Goal: Use online tool/utility: Utilize a website feature to perform a specific function

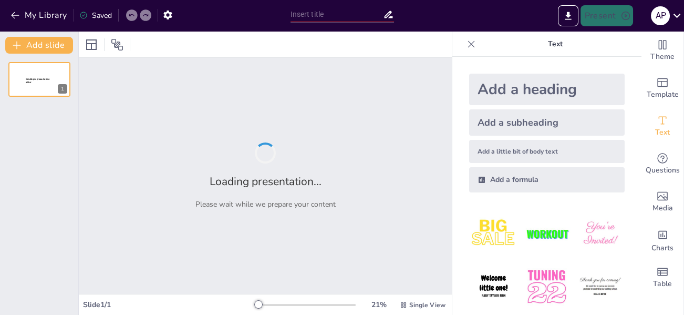
type input "Formación y Capacitación en el Manejo de Hallazgos Arqueológicos Prehistóricos"
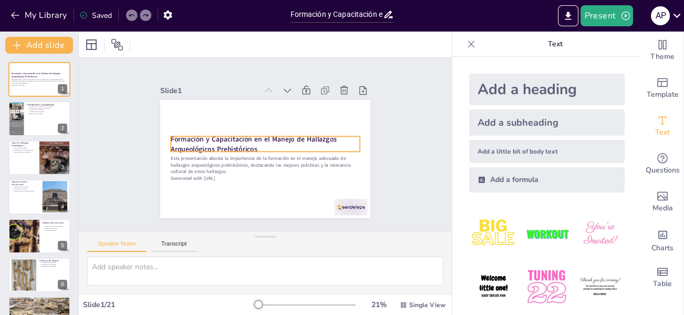
click at [255, 133] on strong "Formación y Capacitación en el Manejo de Hallazgos Arqueológicos Prehistóricos" at bounding box center [264, 156] width 19 height 166
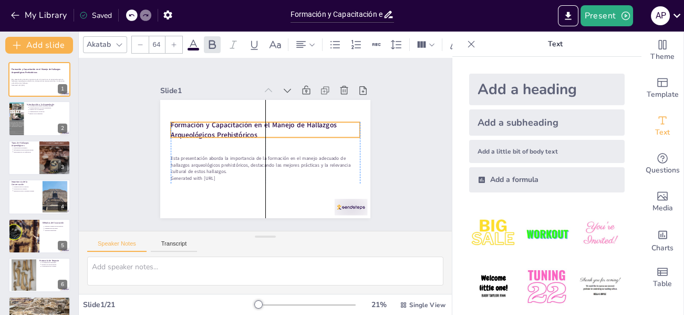
drag, startPoint x: 252, startPoint y: 140, endPoint x: 250, endPoint y: 126, distance: 14.4
click at [260, 126] on p "Formación y Capacitación en el Manejo de Hallazgos Arqueológicos Prehistóricos" at bounding box center [279, 143] width 39 height 190
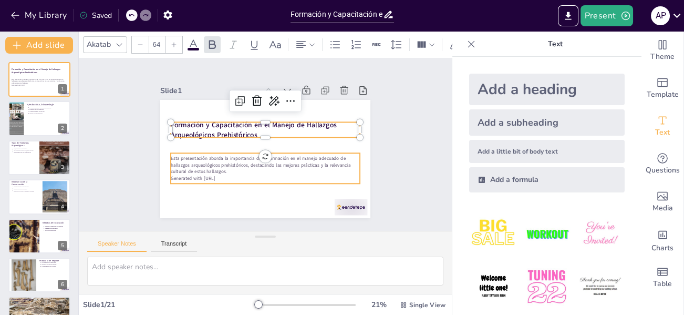
click at [234, 155] on p "Esta presentación aborda la importancia de la formación en el manejo adecuado d…" at bounding box center [265, 165] width 189 height 20
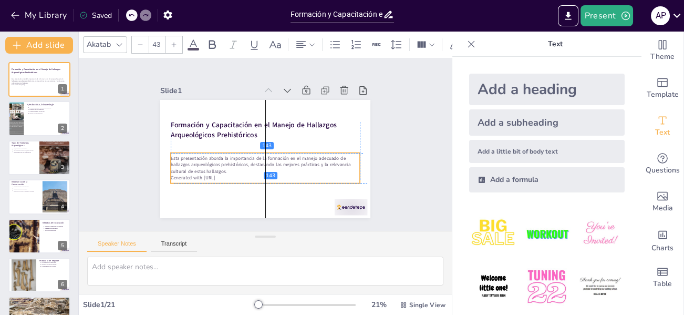
drag, startPoint x: 221, startPoint y: 168, endPoint x: 218, endPoint y: 152, distance: 16.1
click at [223, 165] on p "Esta presentación aborda la importancia de la formación en el manejo adecuado d…" at bounding box center [250, 158] width 141 height 154
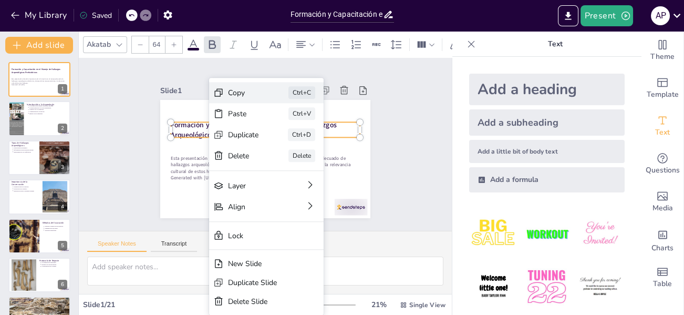
click at [229, 98] on div "Copy" at bounding box center [219, 110] width 32 height 24
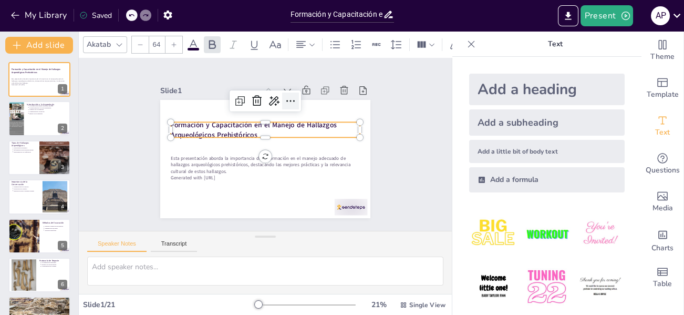
click at [304, 120] on icon at bounding box center [313, 129] width 18 height 18
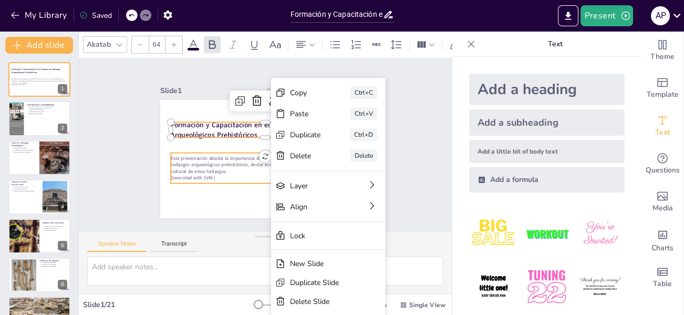
click at [232, 178] on div "Esta presentación aborda la importancia de la formación en el manejo adecuado d…" at bounding box center [242, 151] width 87 height 189
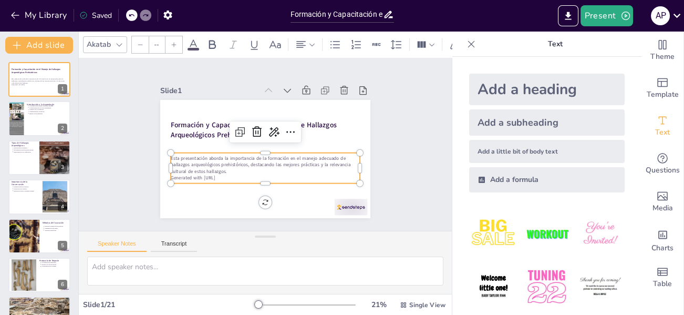
type input "43"
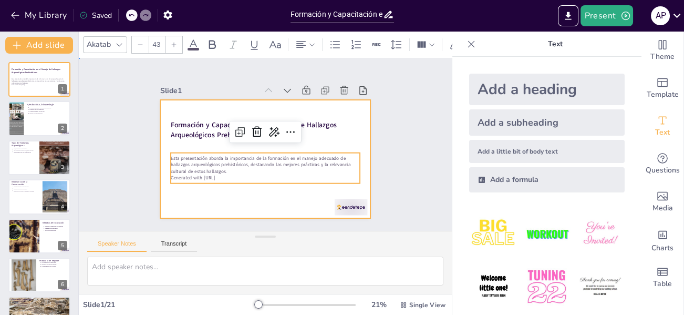
click at [291, 193] on div at bounding box center [251, 138] width 193 height 240
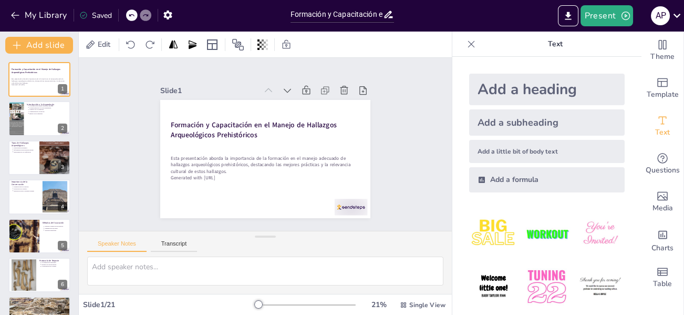
drag, startPoint x: 454, startPoint y: 34, endPoint x: 407, endPoint y: 83, distance: 68.0
click at [406, 83] on div "Document fonts Akatab Recently used Akatab Popular fonts Lato Montserrat Open S…" at bounding box center [342, 173] width 684 height 283
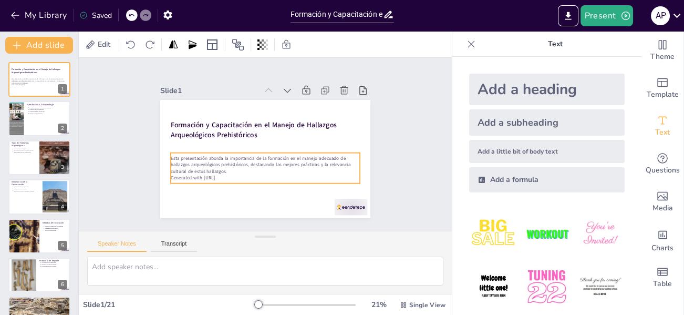
click at [225, 124] on p "Generated with [URL]" at bounding box center [262, 111] width 189 height 26
click at [226, 170] on p "Generated with [URL]" at bounding box center [232, 147] width 26 height 189
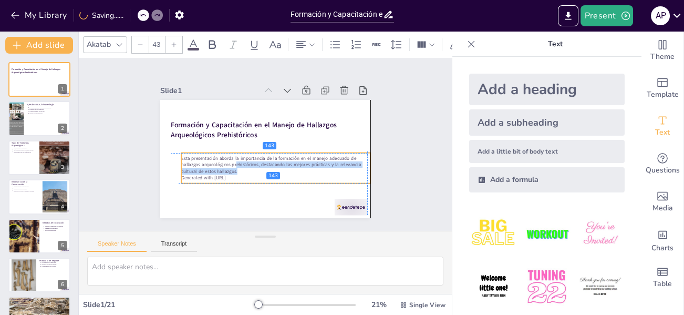
drag, startPoint x: 221, startPoint y: 165, endPoint x: 229, endPoint y: 163, distance: 8.0
click at [229, 163] on p "Esta presentación aborda la importancia de la formación en el manejo adecuado d…" at bounding box center [249, 161] width 77 height 186
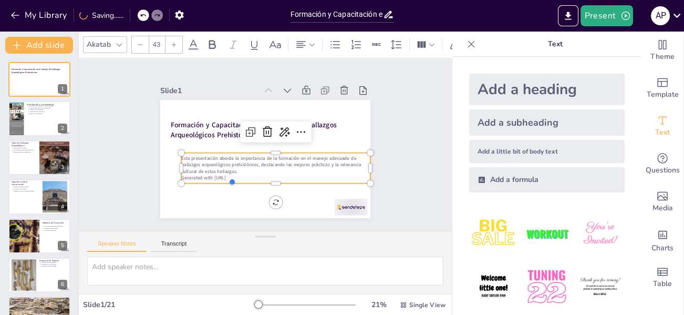
drag, startPoint x: 208, startPoint y: 163, endPoint x: 186, endPoint y: 156, distance: 23.3
click at [207, 163] on p "Esta presentación aborda la importancia de la formación en el manejo adecuado d…" at bounding box center [275, 165] width 189 height 20
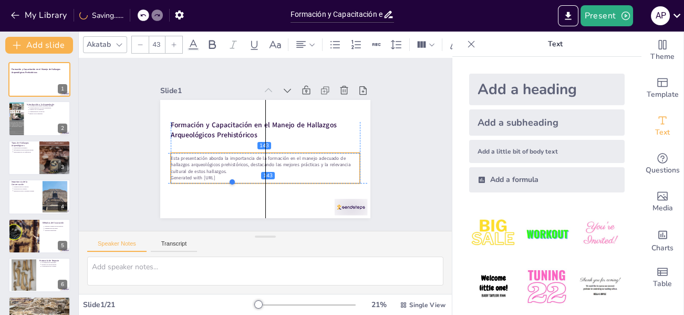
drag, startPoint x: 175, startPoint y: 154, endPoint x: 200, endPoint y: 152, distance: 24.8
click at [161, 154] on div "Formación y Capacitación en el Manejo de Hallazgos Arqueológicos Prehistóricos …" at bounding box center [258, 132] width 241 height 208
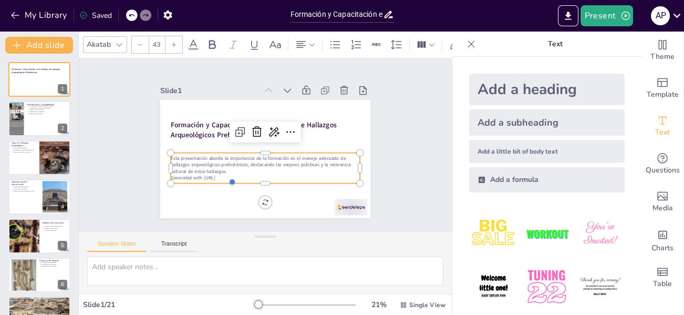
drag, startPoint x: 234, startPoint y: 147, endPoint x: 222, endPoint y: 150, distance: 13.1
click at [234, 147] on div at bounding box center [262, 142] width 118 height 158
click at [196, 148] on div at bounding box center [265, 140] width 189 height 28
click at [227, 168] on p "Esta presentación aborda la importancia de la formación en el manejo adecuado d…" at bounding box center [283, 134] width 112 height 174
click at [387, 117] on div "Slide 1 Formación y Capacitación en el Manejo de Hallazgos Arqueológicos Prehis…" at bounding box center [265, 144] width 294 height 200
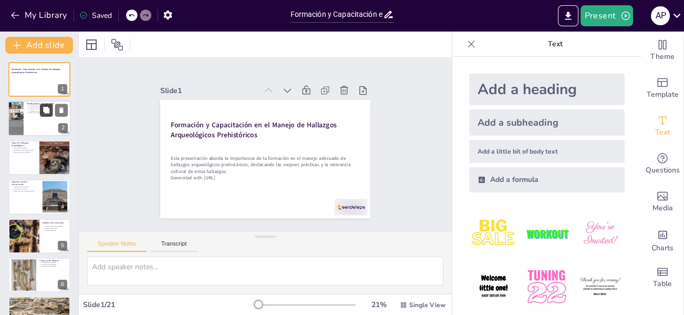
click at [40, 116] on button at bounding box center [46, 110] width 13 height 13
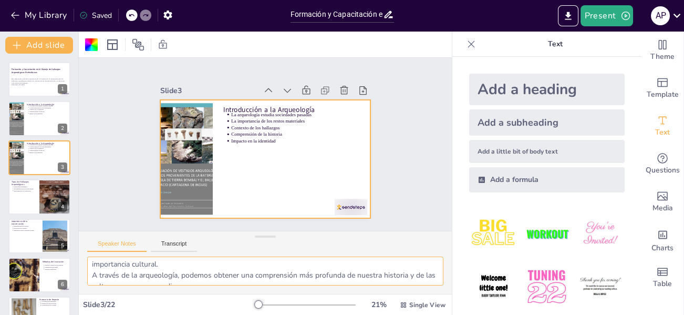
scroll to position [90, 0]
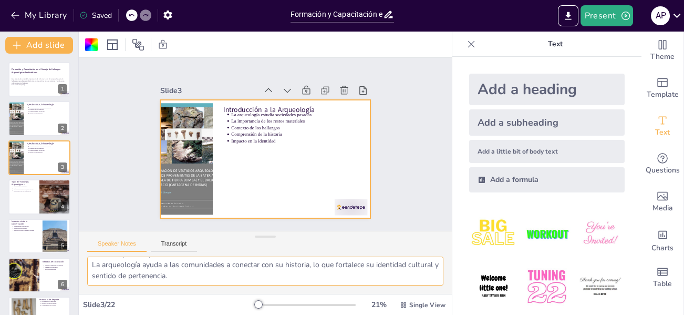
drag, startPoint x: 218, startPoint y: 278, endPoint x: 209, endPoint y: 275, distance: 9.2
click at [224, 275] on textarea "La arqueología es fundamental para entender cómo vivieron las sociedades antigu…" at bounding box center [265, 271] width 356 height 29
click at [272, 125] on p "Contexto de los hallazgos" at bounding box center [275, 177] width 33 height 127
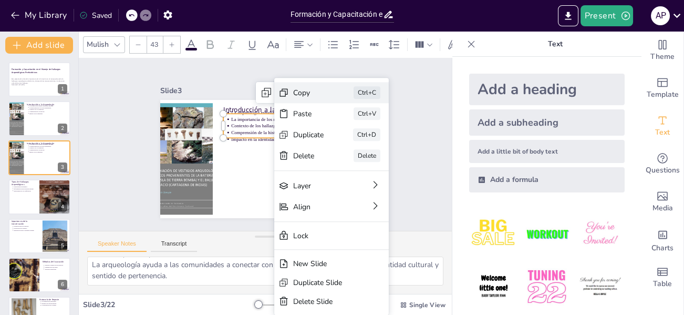
click at [211, 231] on div "Copy" at bounding box center [199, 247] width 24 height 32
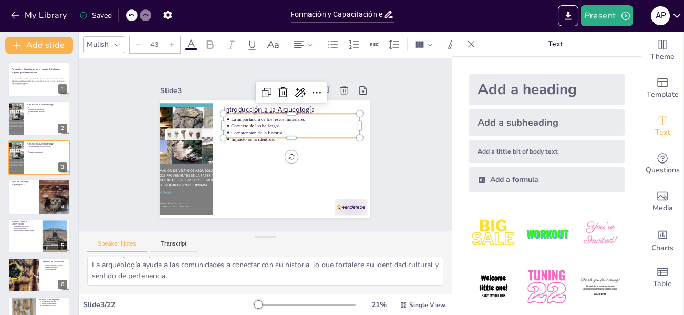
click at [283, 105] on p "La arqueología estudia sociedades pasadas" at bounding box center [257, 101] width 81 height 108
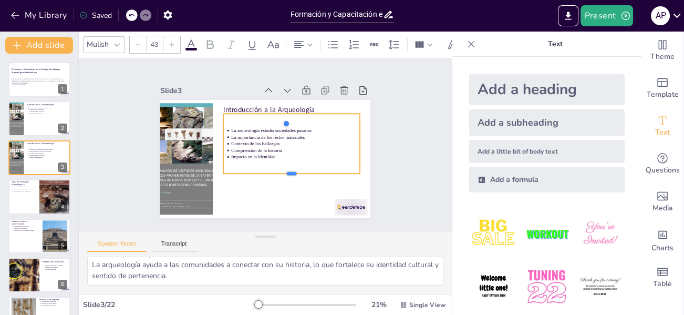
drag, startPoint x: 270, startPoint y: 134, endPoint x: 265, endPoint y: 146, distance: 13.0
click at [263, 170] on div at bounding box center [298, 171] width 136 height 37
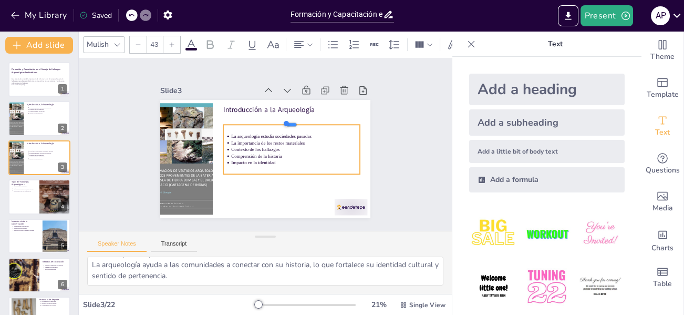
drag, startPoint x: 312, startPoint y: 108, endPoint x: 309, endPoint y: 119, distance: 11.6
click at [309, 119] on body "My Library Saved Formación y Capacitación en el Manejo de Hallazgos Arqueológic…" at bounding box center [342, 157] width 684 height 315
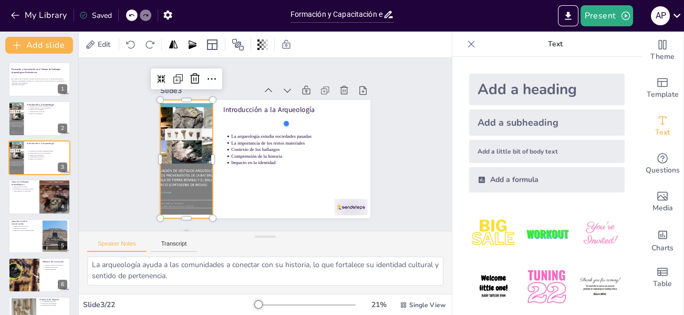
click at [283, 150] on div at bounding box center [345, 154] width 124 height 141
click at [35, 193] on div at bounding box center [39, 197] width 63 height 36
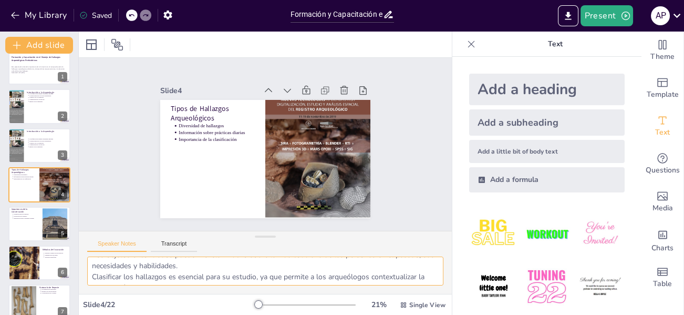
scroll to position [46, 0]
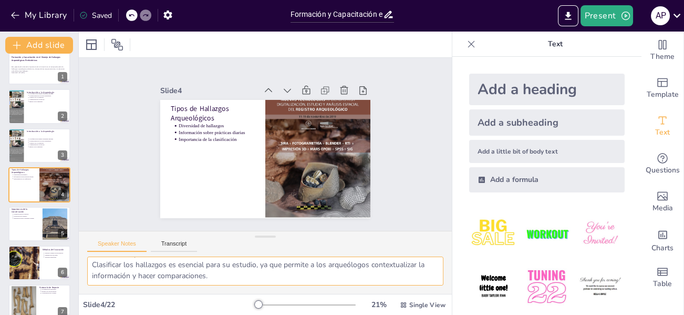
drag, startPoint x: 92, startPoint y: 266, endPoint x: 397, endPoint y: 277, distance: 305.1
click at [397, 277] on textarea "La variedad de hallazgos arqueológicos nos permite obtener una imagen más compl…" at bounding box center [265, 271] width 356 height 29
click at [16, 220] on div at bounding box center [39, 224] width 63 height 36
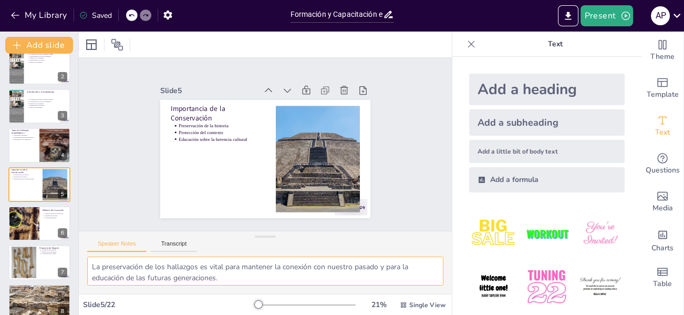
scroll to position [35, 0]
drag, startPoint x: 91, startPoint y: 266, endPoint x: 264, endPoint y: 280, distance: 173.5
click at [264, 280] on textarea "La preservación de los hallazgos es vital para mantener la conexión con nuestro…" at bounding box center [265, 271] width 356 height 29
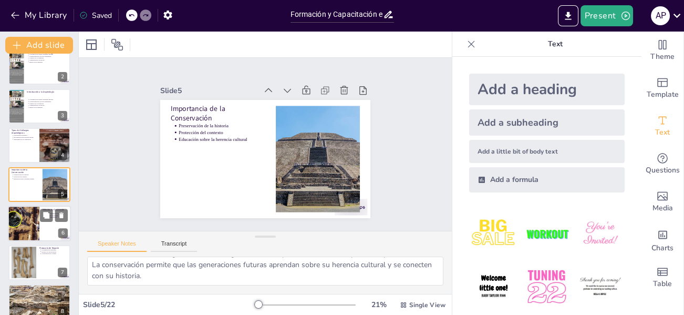
click at [31, 223] on div at bounding box center [23, 224] width 63 height 36
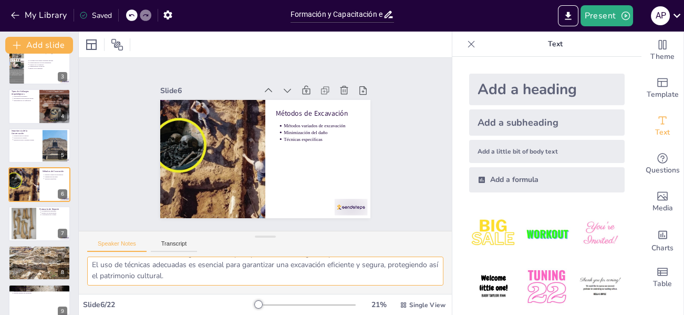
drag, startPoint x: 93, startPoint y: 267, endPoint x: 231, endPoint y: 284, distance: 139.9
click at [231, 284] on textarea "La elección del método de excavación depende de varios factores, incluyendo el …" at bounding box center [265, 271] width 356 height 29
click at [24, 220] on div at bounding box center [23, 224] width 25 height 36
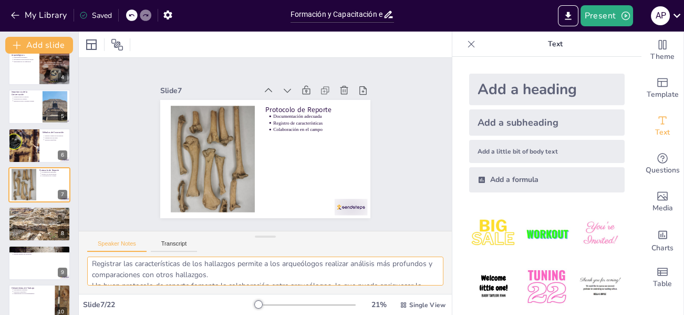
scroll to position [46, 0]
drag, startPoint x: 91, startPoint y: 267, endPoint x: 332, endPoint y: 284, distance: 240.9
click at [342, 280] on textarea "La documentación precisa es clave para garantizar que la información sobre los …" at bounding box center [265, 271] width 356 height 29
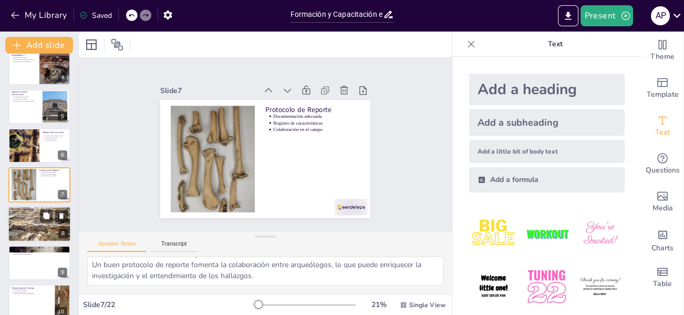
click at [28, 214] on p "Implicaciones culturales" at bounding box center [40, 215] width 55 height 2
type textarea "El respeto por los sitios arqueológicos es esencial para preservar su integrida…"
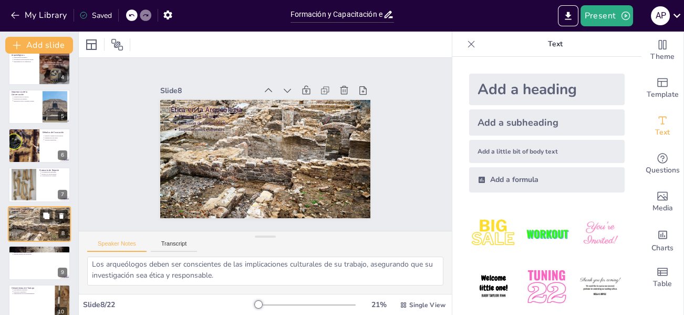
scroll to position [35, 0]
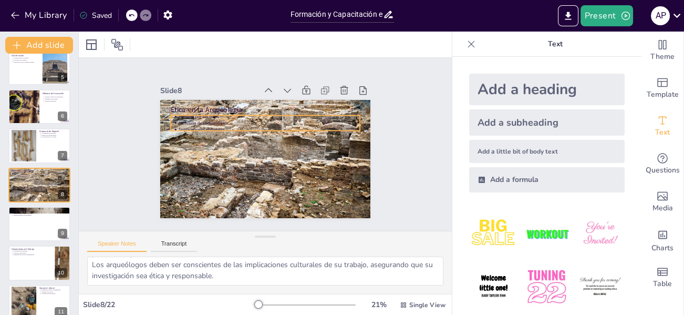
click at [240, 111] on p "Respeto por los sitios" at bounding box center [288, 161] width 96 height 160
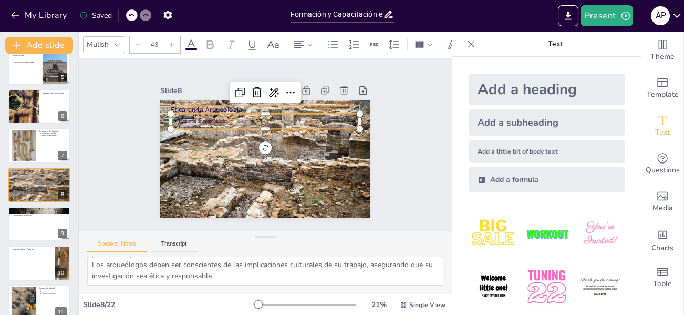
click at [204, 101] on p "Ética en la Arqueología" at bounding box center [235, 127] width 103 height 169
type input "64"
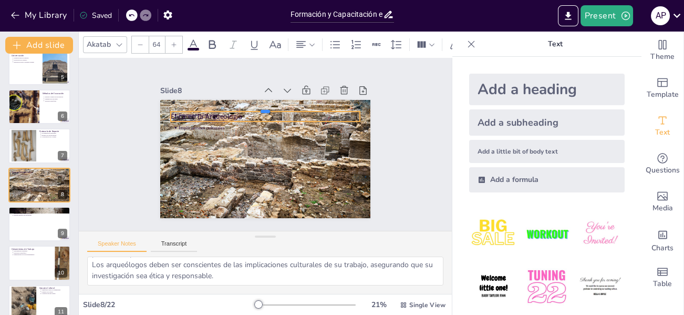
drag, startPoint x: 204, startPoint y: 101, endPoint x: 220, endPoint y: 126, distance: 29.3
click at [224, 156] on div "Ética en la Arqueología Respeto por los sitios Inclusión de comunidades Implica…" at bounding box center [272, 157] width 241 height 208
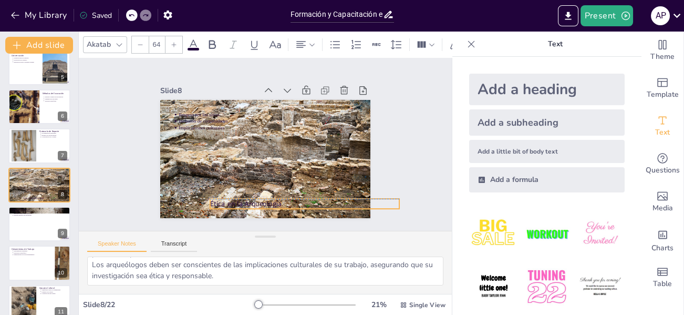
drag, startPoint x: 226, startPoint y: 108, endPoint x: 261, endPoint y: 196, distance: 94.6
click at [263, 192] on div "Ética en la Arqueología Respeto por los sitios Inclusión de comunidades Implica…" at bounding box center [303, 166] width 105 height 182
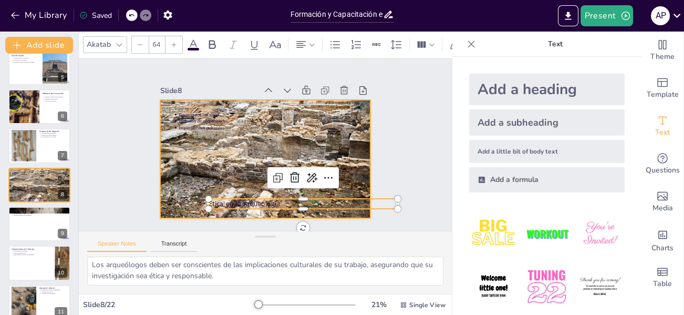
click at [256, 156] on div at bounding box center [258, 131] width 252 height 227
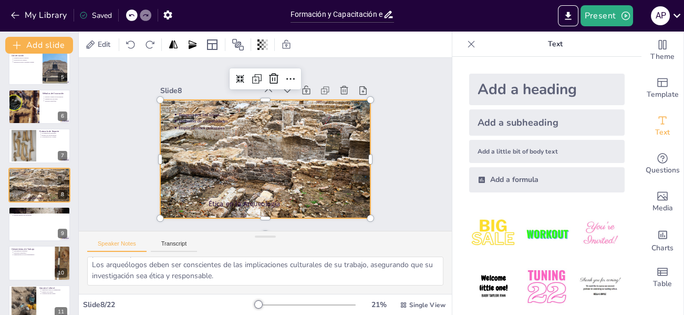
click at [248, 190] on div at bounding box center [279, 141] width 181 height 235
click at [203, 112] on p "Respeto por los sitios" at bounding box center [248, 119] width 139 height 126
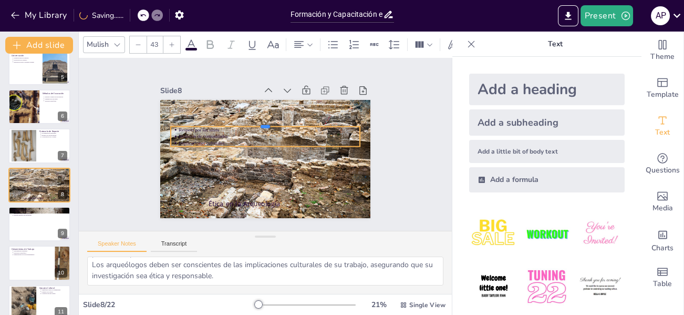
drag, startPoint x: 231, startPoint y: 107, endPoint x: 235, endPoint y: 167, distance: 60.6
click at [235, 167] on div "Ética en la Arqueología Respeto por los sitios Inclusión de comunidades Implica…" at bounding box center [277, 136] width 219 height 240
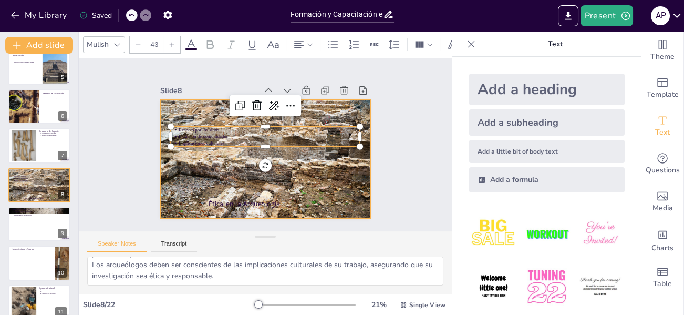
click at [238, 188] on div at bounding box center [250, 147] width 181 height 235
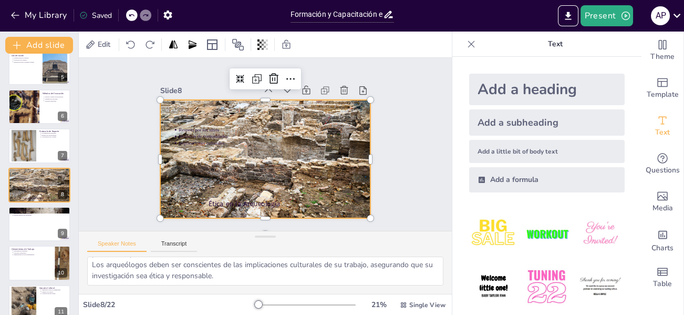
click at [237, 193] on div at bounding box center [252, 150] width 214 height 249
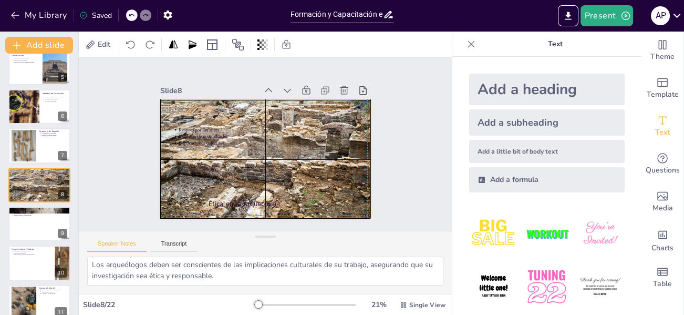
click at [223, 194] on p "Ética en la Arqueología" at bounding box center [210, 188] width 29 height 189
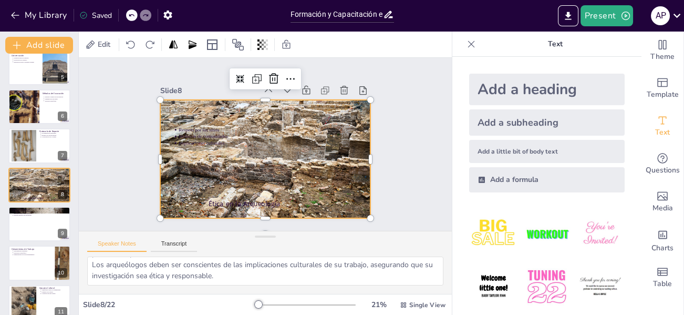
click at [233, 117] on p "Ética en la Arqueología" at bounding box center [255, 75] width 177 height 86
click at [240, 198] on p "Ética en la Arqueología" at bounding box center [215, 193] width 49 height 187
click at [284, 200] on p "Ética en la Arqueología" at bounding box center [308, 199] width 189 height 29
drag, startPoint x: 261, startPoint y: 200, endPoint x: 250, endPoint y: 194, distance: 12.2
click at [262, 103] on p "Ética en la Arqueología" at bounding box center [240, 78] width 187 height 49
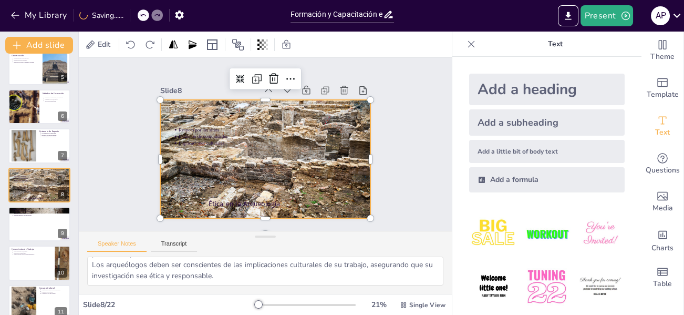
click at [249, 194] on p "Ética en la Arqueología" at bounding box center [314, 194] width 187 height 49
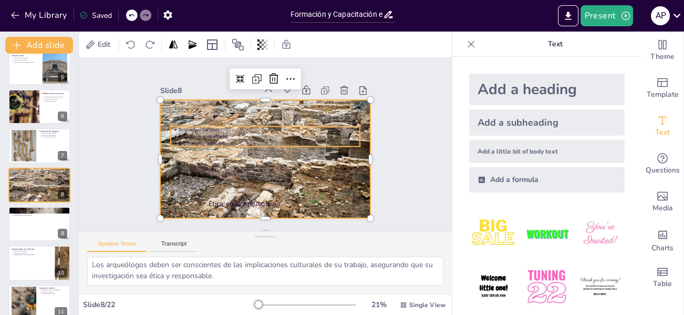
click at [249, 128] on p "Respeto por los sitios" at bounding box center [280, 143] width 63 height 175
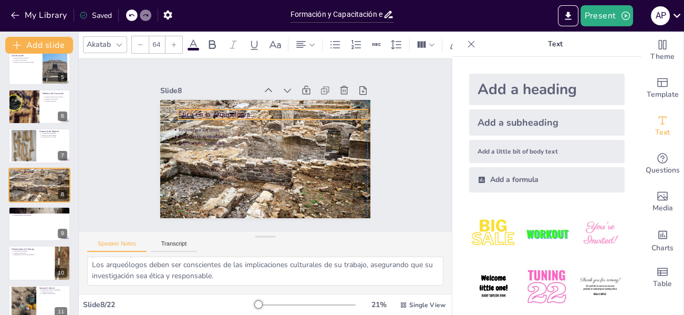
drag, startPoint x: 221, startPoint y: 194, endPoint x: 202, endPoint y: 112, distance: 84.3
click at [287, 104] on div "Ética en la Arqueología Respeto por los sitios Inclusión de comunidades Implica…" at bounding box center [309, 153] width 44 height 206
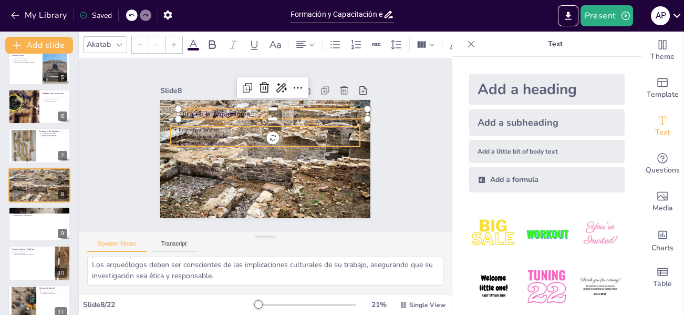
type input "43"
click at [228, 123] on p "Respeto por los sitios" at bounding box center [276, 155] width 96 height 160
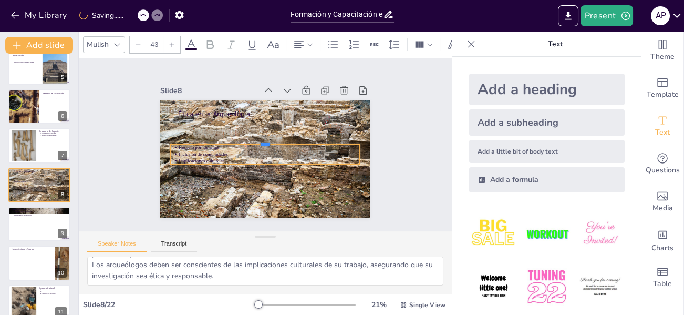
drag, startPoint x: 218, startPoint y: 124, endPoint x: 232, endPoint y: 189, distance: 66.8
click at [232, 189] on div "Ética en la Arqueología Respeto por los sitios Inclusión de comunidades Implica…" at bounding box center [250, 144] width 118 height 210
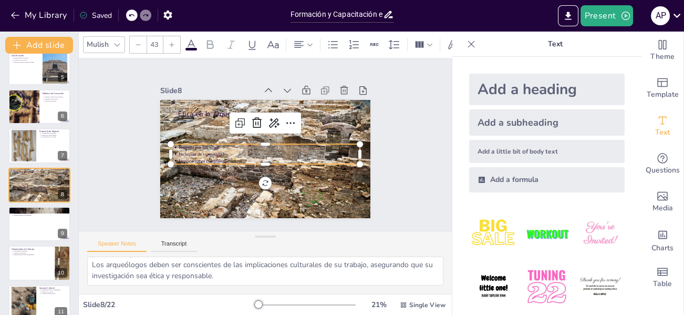
drag, startPoint x: 277, startPoint y: 163, endPoint x: 265, endPoint y: 228, distance: 66.2
click at [278, 163] on div at bounding box center [275, 122] width 177 height 84
drag, startPoint x: 89, startPoint y: 265, endPoint x: 281, endPoint y: 289, distance: 193.3
click at [431, 291] on div "El respeto por los sitios arqueológicos es esencial para preservar su integrida…" at bounding box center [265, 275] width 373 height 37
click at [37, 225] on div at bounding box center [39, 224] width 63 height 36
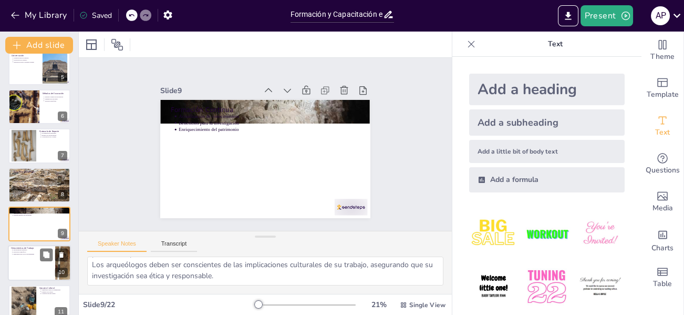
type textarea "Mantenerse actualizado es crucial en una disciplina tan dinámica como la arqueo…"
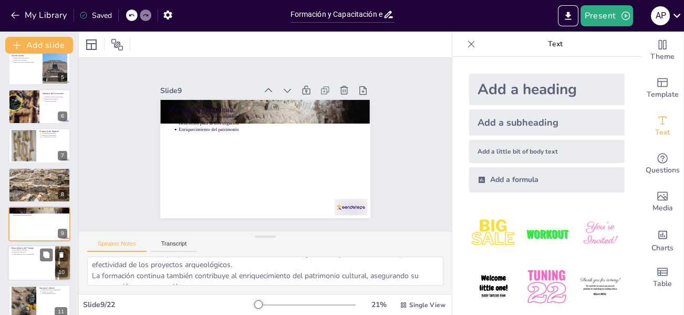
scroll to position [208, 0]
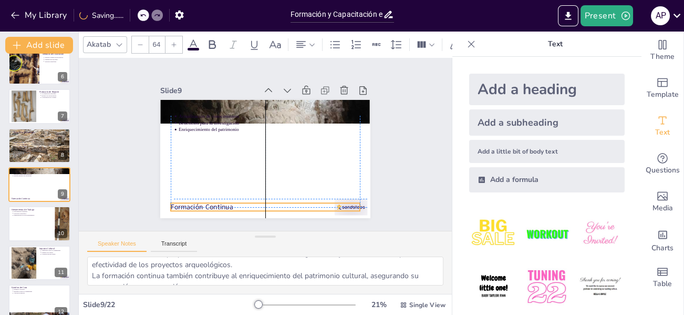
drag, startPoint x: 222, startPoint y: 101, endPoint x: 226, endPoint y: 196, distance: 95.2
click at [226, 146] on div "Formación Continua Actualización de conocimientos Beneficios para la investigac…" at bounding box center [283, 104] width 192 height 85
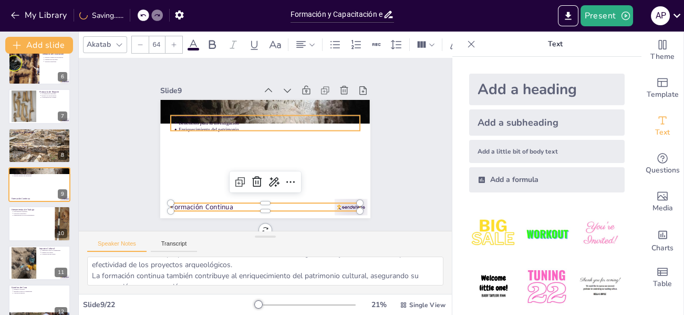
click at [232, 117] on p "Beneficios para la investigación" at bounding box center [245, 138] width 26 height 181
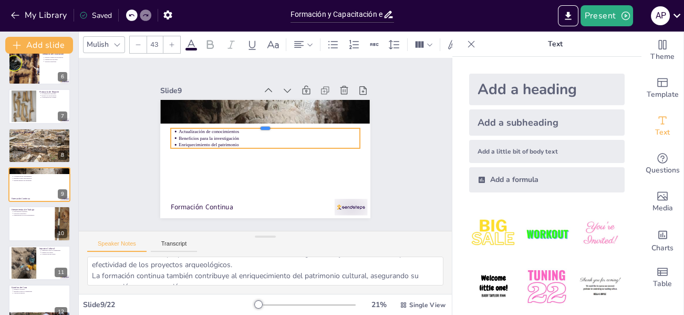
drag, startPoint x: 222, startPoint y: 109, endPoint x: 211, endPoint y: 147, distance: 39.8
click at [211, 147] on div "Formación Continua Actualización de conocimientos Beneficios para la investigac…" at bounding box center [258, 157] width 241 height 208
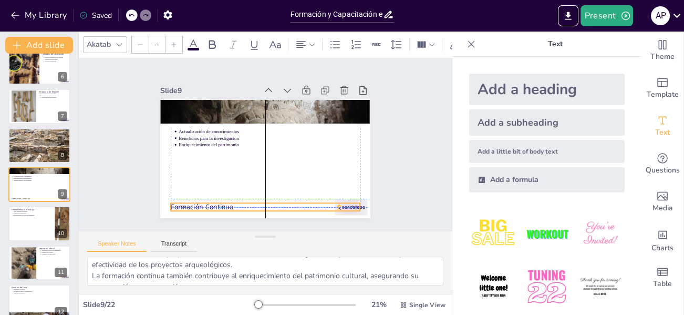
type input "64"
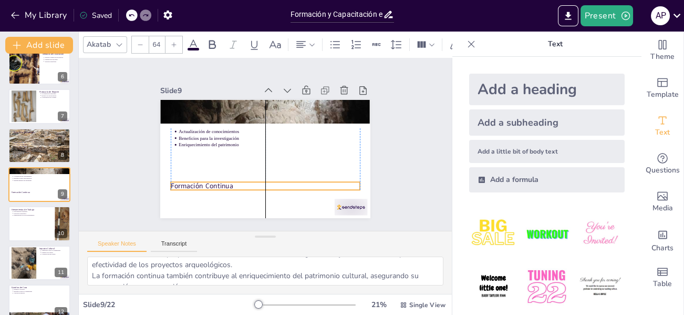
drag, startPoint x: 232, startPoint y: 198, endPoint x: 232, endPoint y: 177, distance: 21.0
click at [232, 170] on p "Formación Continua" at bounding box center [240, 110] width 159 height 119
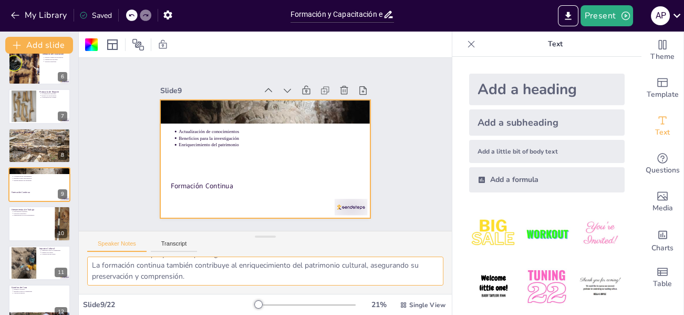
scroll to position [46, 0]
drag, startPoint x: 90, startPoint y: 266, endPoint x: 318, endPoint y: 279, distance: 228.0
click at [318, 279] on textarea "Mantenerse actualizado es crucial en una disciplina tan dinámica como la arqueo…" at bounding box center [265, 271] width 356 height 29
click at [27, 224] on div at bounding box center [39, 223] width 62 height 35
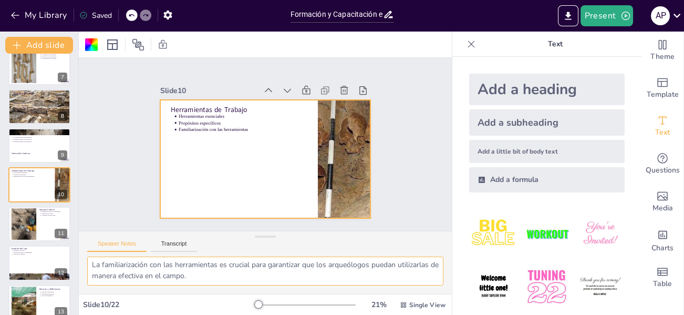
drag, startPoint x: 93, startPoint y: 265, endPoint x: 253, endPoint y: 282, distance: 161.2
click at [253, 282] on textarea "Las herramientas son fundamentales para la excavación y documentación, y su uso…" at bounding box center [265, 271] width 356 height 29
click at [30, 222] on div at bounding box center [23, 224] width 32 height 32
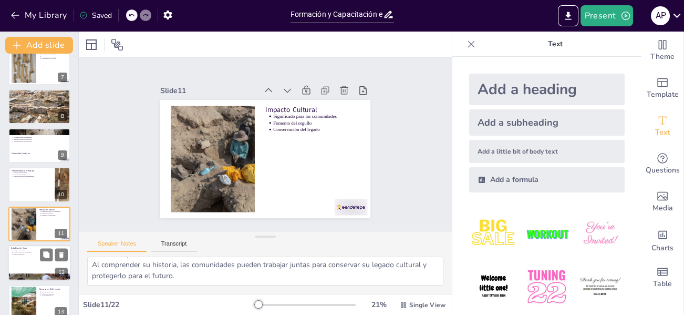
scroll to position [285, 0]
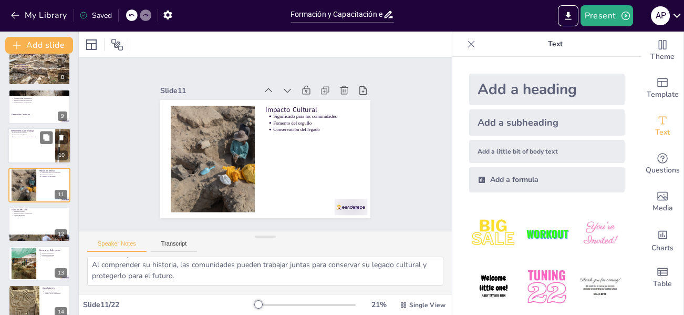
click at [34, 140] on div at bounding box center [39, 146] width 63 height 36
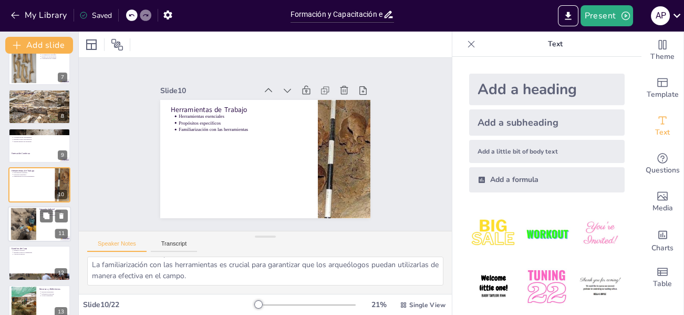
click at [28, 219] on div at bounding box center [23, 224] width 32 height 32
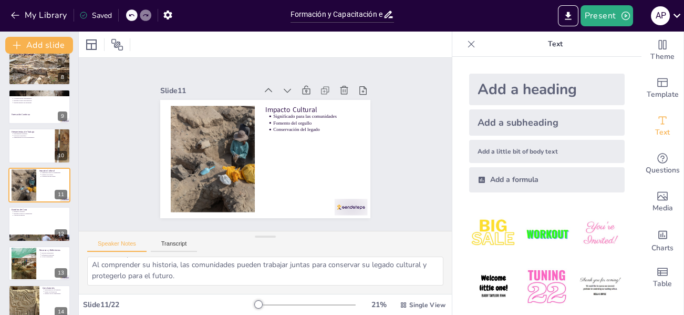
drag, startPoint x: 382, startPoint y: 134, endPoint x: 352, endPoint y: 180, distance: 54.8
click at [383, 133] on div "Slide 1 Formación y Capacitación en el Manejo de Hallazgos Arqueológicos Prehis…" at bounding box center [266, 144] width 302 height 223
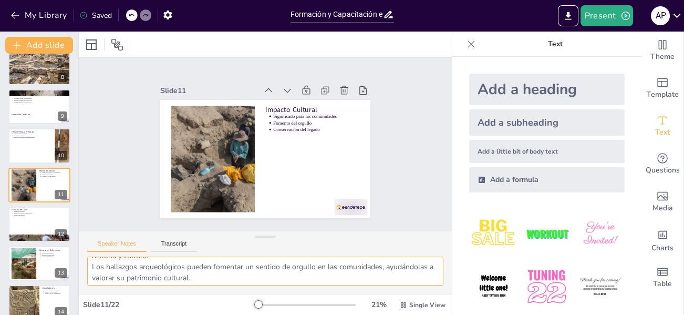
scroll to position [46, 0]
drag, startPoint x: 91, startPoint y: 263, endPoint x: 210, endPoint y: 282, distance: 119.9
click at [209, 284] on textarea "Los hallazgos arqueológicos tienen un significado profundo para las comunidades…" at bounding box center [265, 271] width 356 height 29
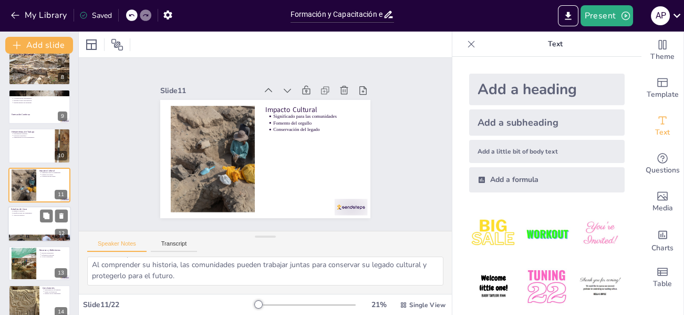
click at [20, 223] on div at bounding box center [39, 224] width 63 height 36
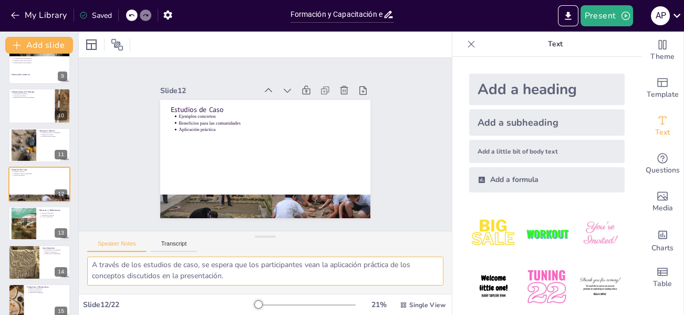
drag, startPoint x: 90, startPoint y: 269, endPoint x: 257, endPoint y: 287, distance: 167.6
click at [257, 287] on div "Los estudios de caso proporcionan ejemplos concretos que ilustran la importanci…" at bounding box center [265, 275] width 373 height 37
click at [25, 223] on div at bounding box center [23, 223] width 43 height 32
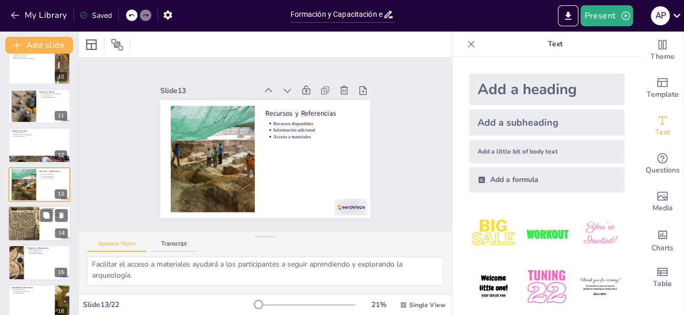
scroll to position [35, 0]
drag, startPoint x: 385, startPoint y: 142, endPoint x: 365, endPoint y: 190, distance: 51.6
click at [386, 142] on div "Slide 1 Formación y Capacitación en el Manejo de Hallazgos Arqueológicos Prehis…" at bounding box center [265, 144] width 283 height 175
drag, startPoint x: 91, startPoint y: 265, endPoint x: 187, endPoint y: 288, distance: 98.8
click at [187, 288] on div "Proporcionar recursos es esencial para aquellos que deseen profundizar en el es…" at bounding box center [265, 275] width 373 height 37
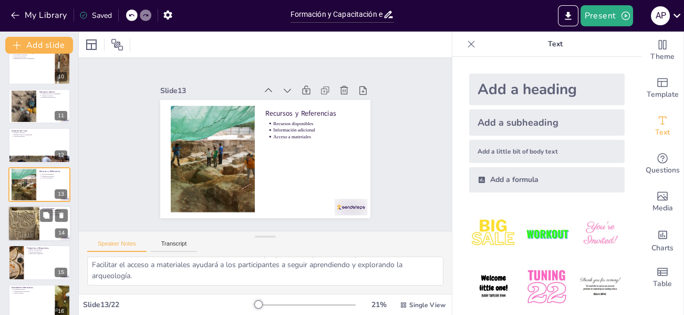
click at [21, 217] on div at bounding box center [24, 223] width 32 height 40
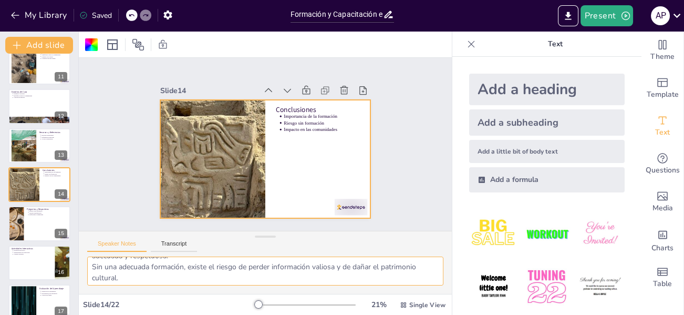
scroll to position [46, 0]
drag, startPoint x: 90, startPoint y: 264, endPoint x: 268, endPoint y: 278, distance: 178.2
click at [268, 278] on textarea "La formación es fundamental para asegurar que los hallazgos arqueológicos se ma…" at bounding box center [265, 271] width 356 height 29
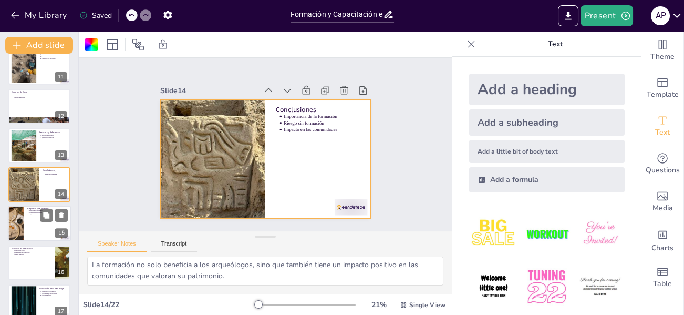
click at [28, 217] on div at bounding box center [39, 224] width 63 height 36
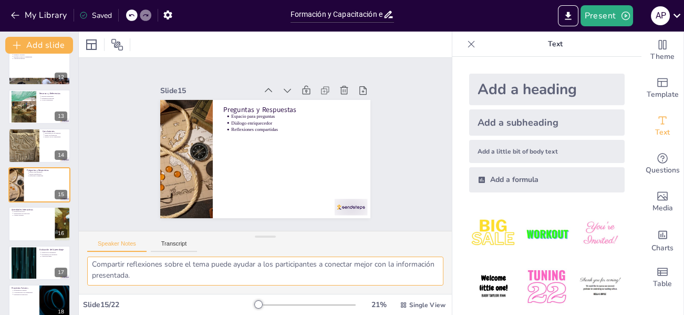
drag, startPoint x: 90, startPoint y: 267, endPoint x: 220, endPoint y: 288, distance: 131.5
click at [223, 288] on div "Fomentar un espacio para preguntas permite a los participantes aclarar dudas y …" at bounding box center [265, 275] width 373 height 37
click at [40, 222] on div at bounding box center [39, 224] width 63 height 36
type textarea "Las actividades interactivas fomentan la participación activa, lo que mejora la…"
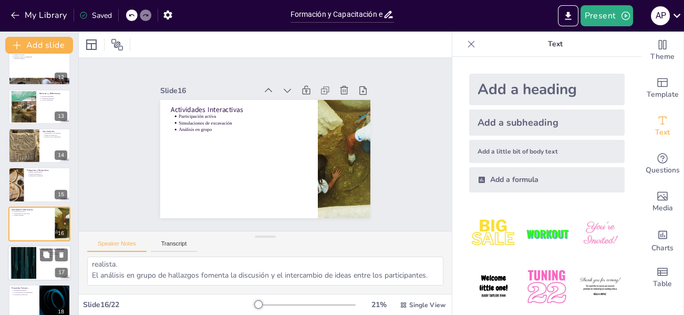
scroll to position [482, 0]
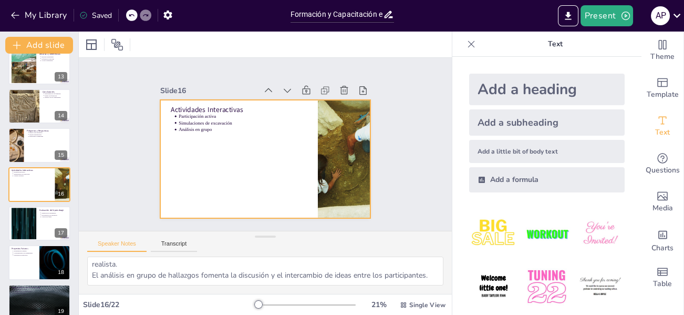
drag, startPoint x: 255, startPoint y: 153, endPoint x: 178, endPoint y: 256, distance: 128.4
click at [256, 153] on div at bounding box center [253, 136] width 219 height 240
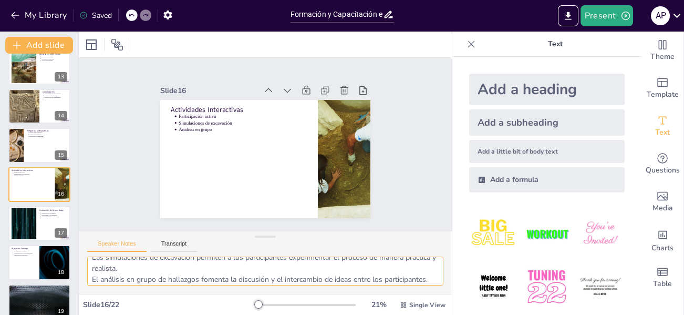
scroll to position [46, 0]
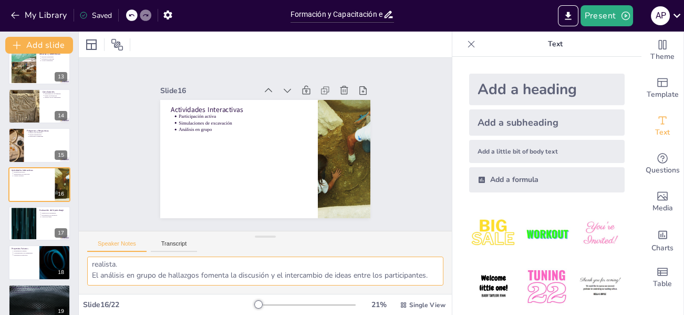
drag, startPoint x: 90, startPoint y: 267, endPoint x: 161, endPoint y: 289, distance: 74.0
click at [226, 289] on div "Las actividades interactivas fomentan la participación activa, lo que mejora la…" at bounding box center [265, 275] width 373 height 37
